Goal: Information Seeking & Learning: Learn about a topic

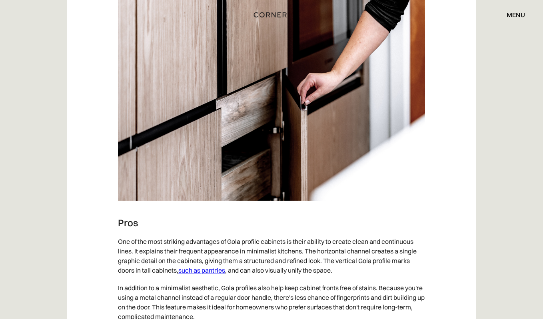
scroll to position [1140, 0]
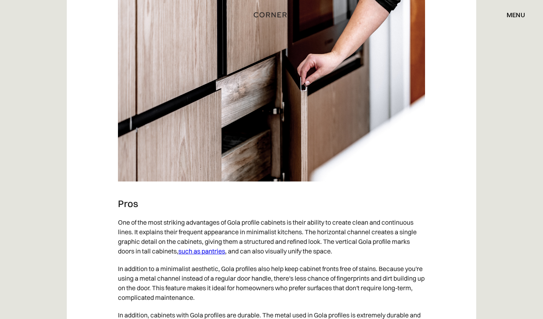
click at [207, 253] on link "such as pantries" at bounding box center [201, 251] width 47 height 8
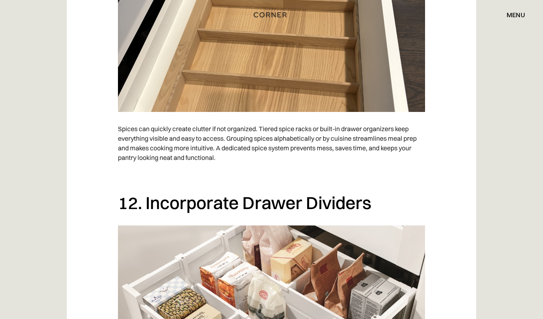
scroll to position [4053, 0]
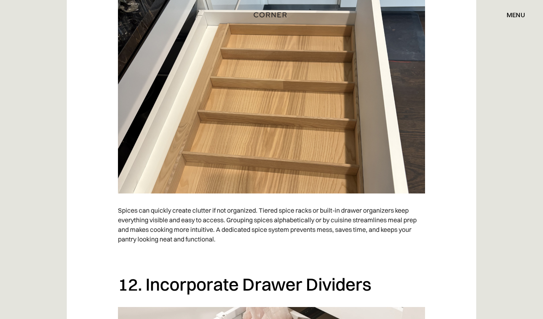
click at [453, 182] on div "Modern kitchens adapt not only with their attractive appearance but also with t…" at bounding box center [272, 34] width 410 height 7192
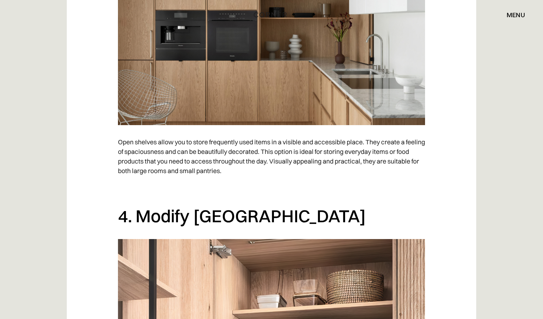
scroll to position [1356, 0]
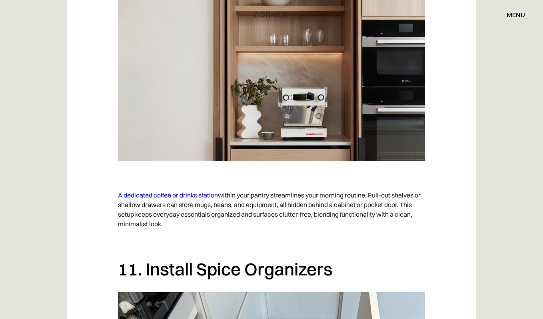
scroll to position [3717, 0]
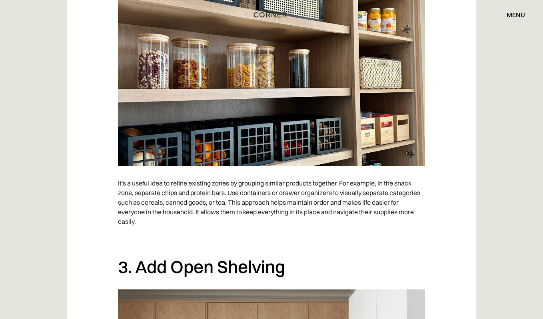
scroll to position [1014, 0]
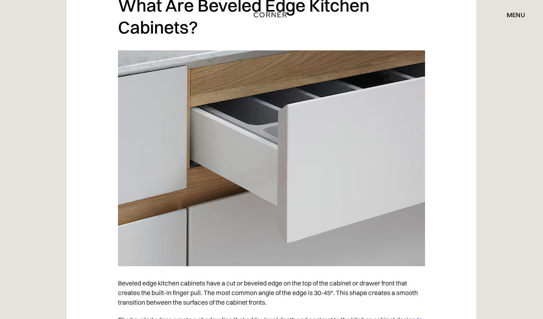
scroll to position [1685, 0]
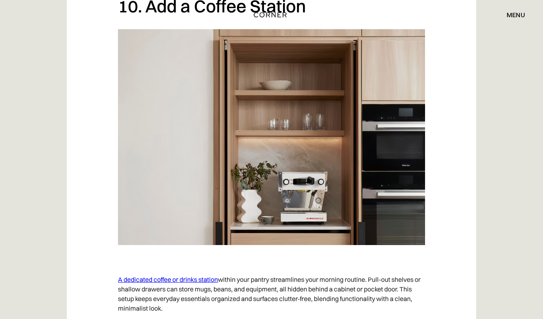
scroll to position [3652, 0]
